Goal: Transaction & Acquisition: Purchase product/service

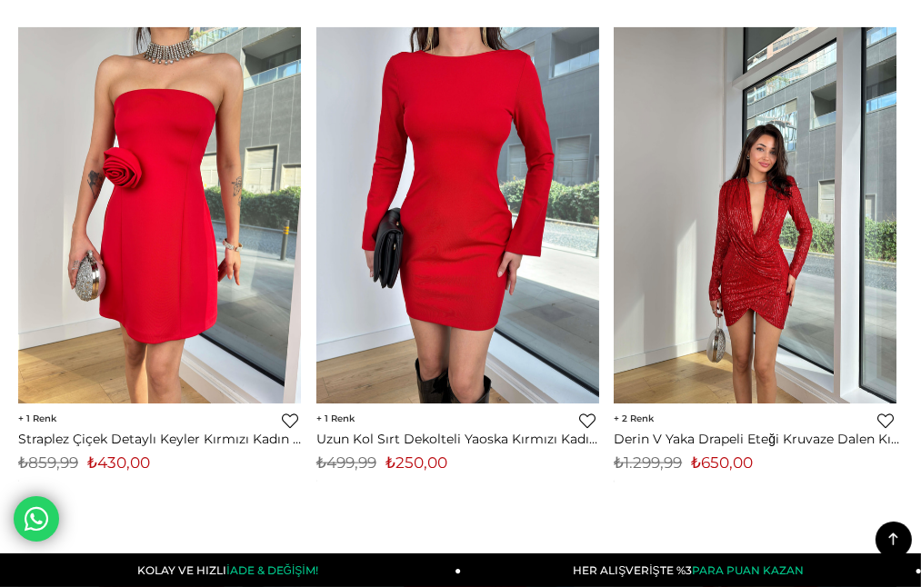
scroll to position [1817, 0]
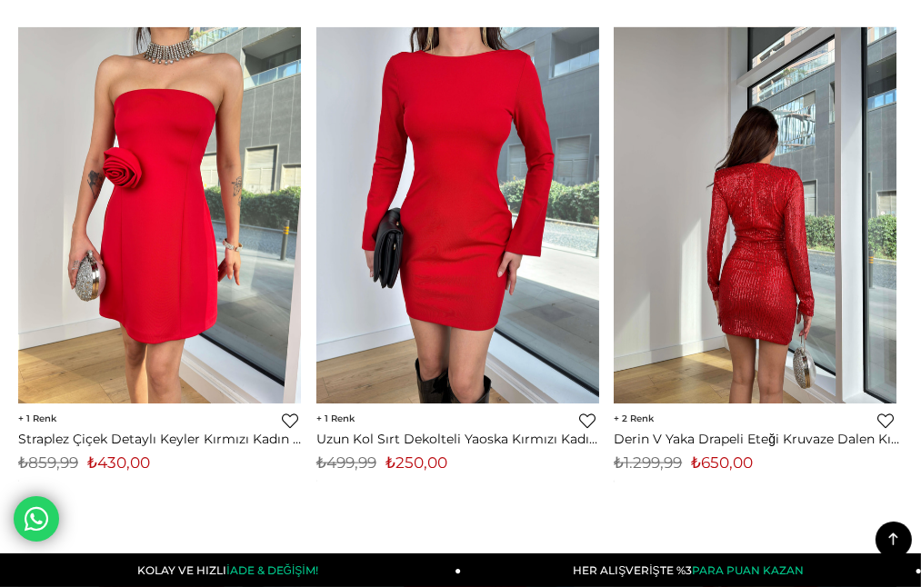
click at [811, 493] on div "‹ › 2 Favorilere Ekle Moda Celikler Derin V Yaka Drapeli Eteği Kruvaze Dalen Kı…" at bounding box center [757, 273] width 289 height 492
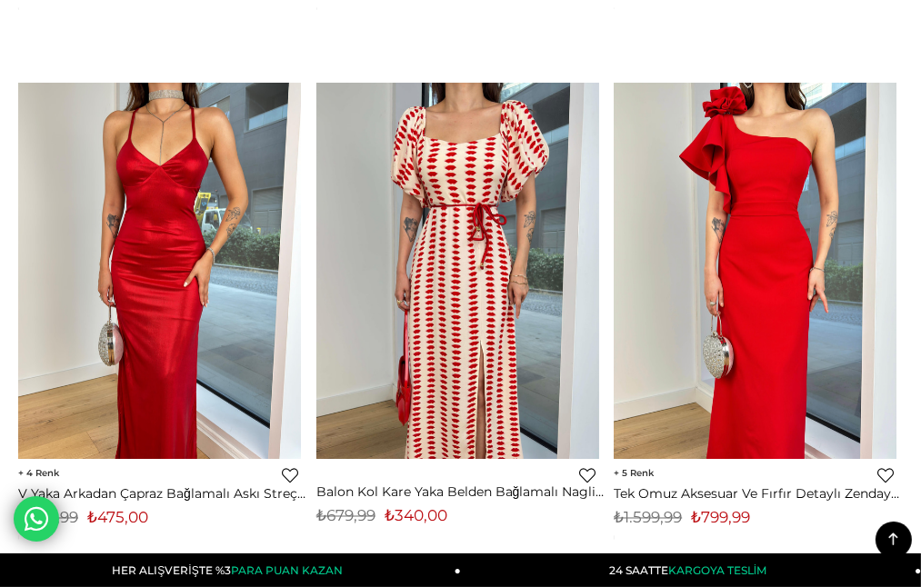
scroll to position [2908, 0]
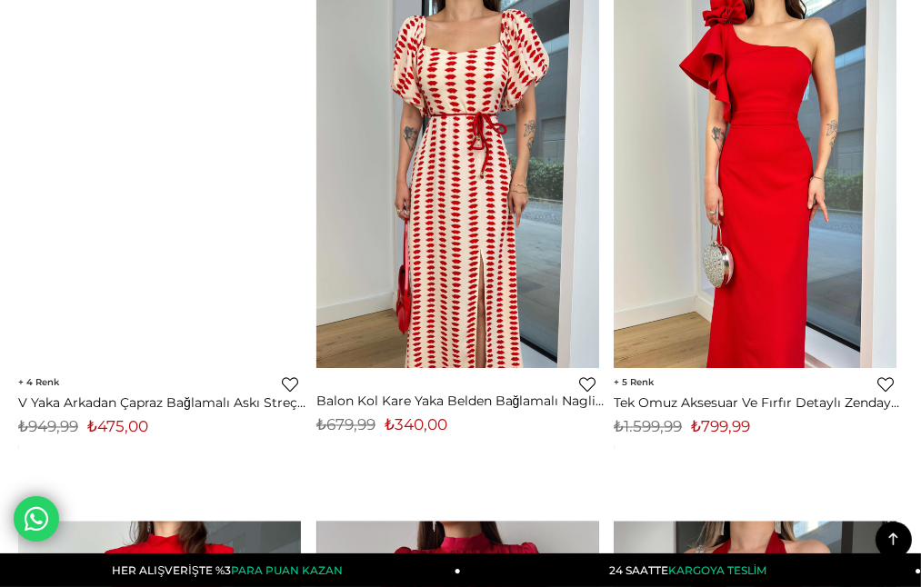
click at [96, 209] on div at bounding box center [442, 180] width 849 height 376
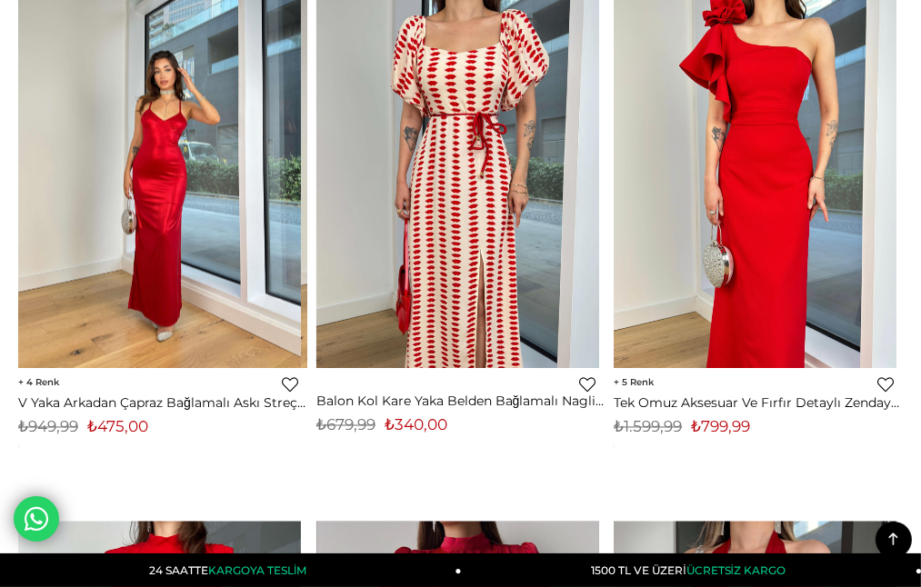
click at [204, 303] on img at bounding box center [159, 180] width 283 height 377
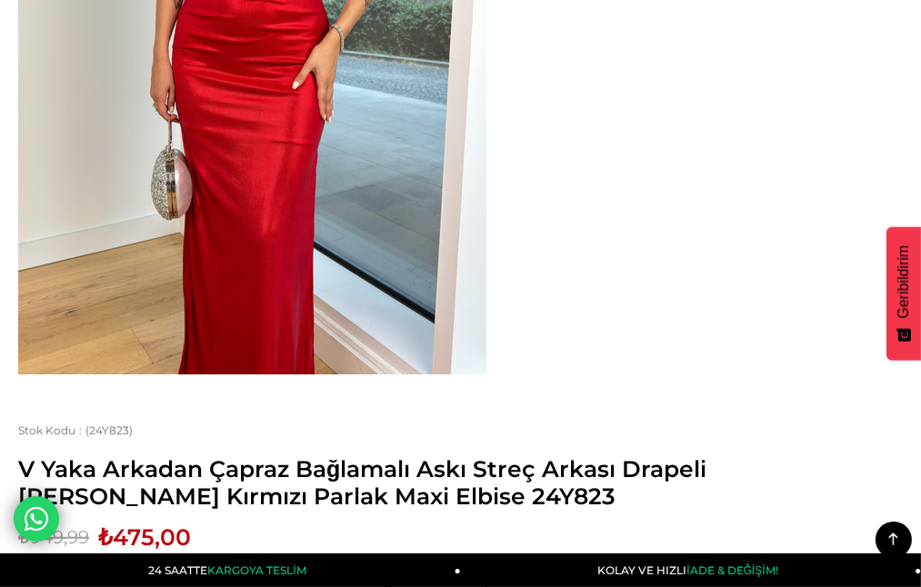
scroll to position [636, 0]
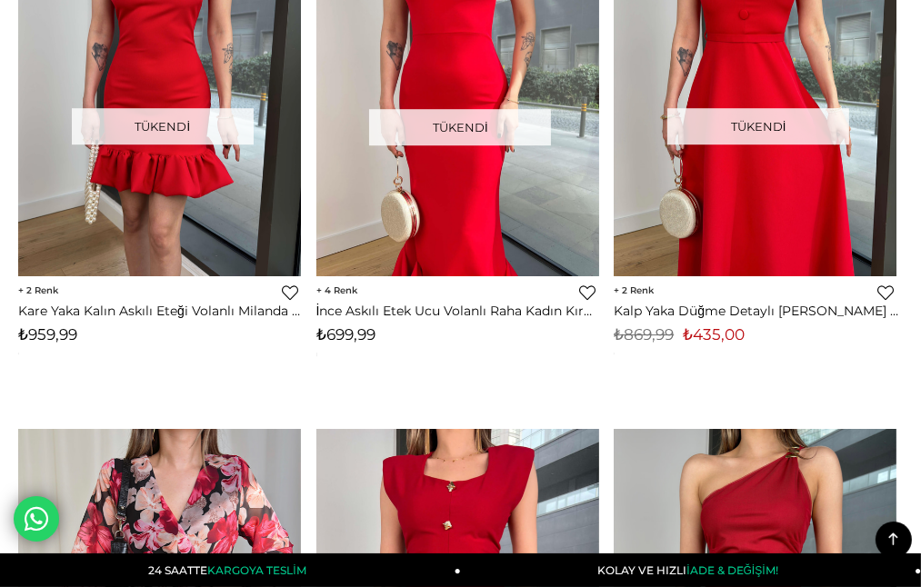
scroll to position [5528, 0]
